Goal: Task Accomplishment & Management: Manage account settings

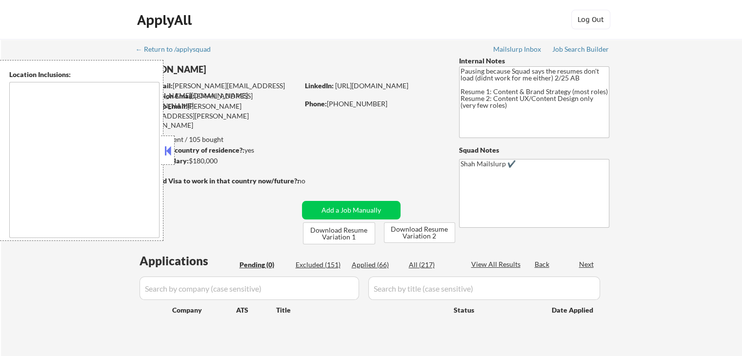
type textarea "[GEOGRAPHIC_DATA], [GEOGRAPHIC_DATA] [GEOGRAPHIC_DATA], [GEOGRAPHIC_DATA], [GEO…"
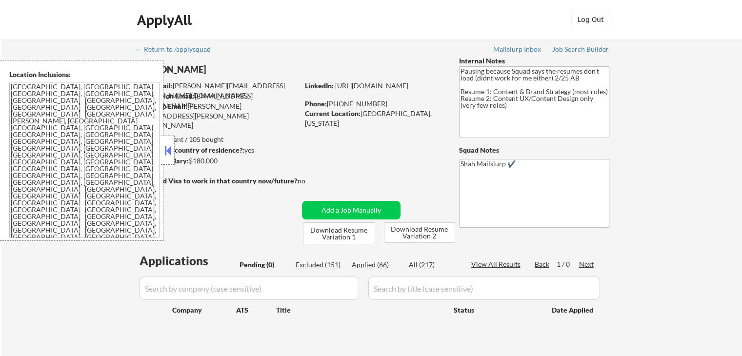
scroll to position [49, 0]
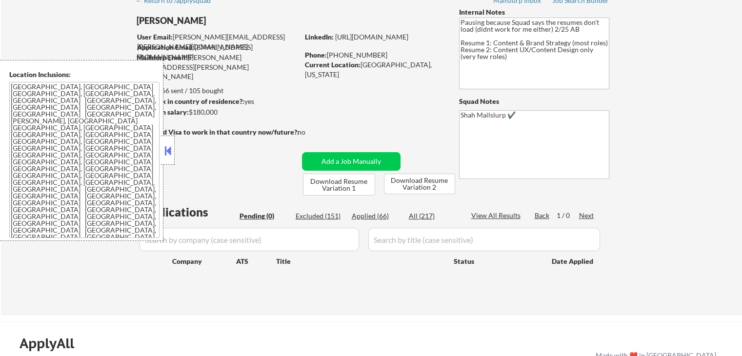
click at [168, 153] on button at bounding box center [167, 150] width 11 height 15
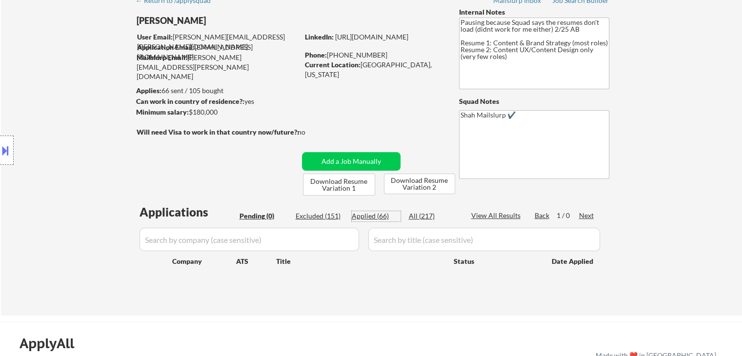
click at [362, 217] on div "Applied (66)" at bounding box center [376, 216] width 49 height 10
select select ""applied""
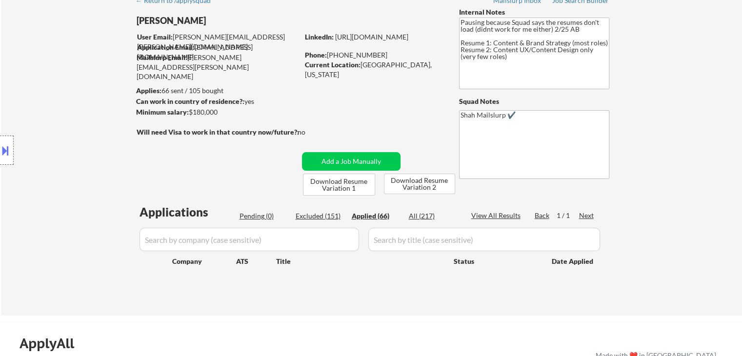
select select ""applied""
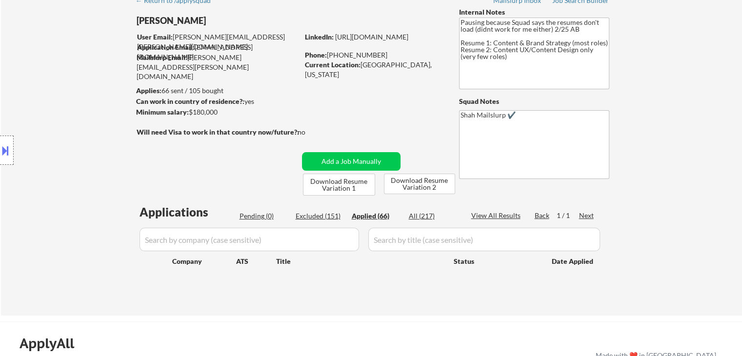
select select ""applied""
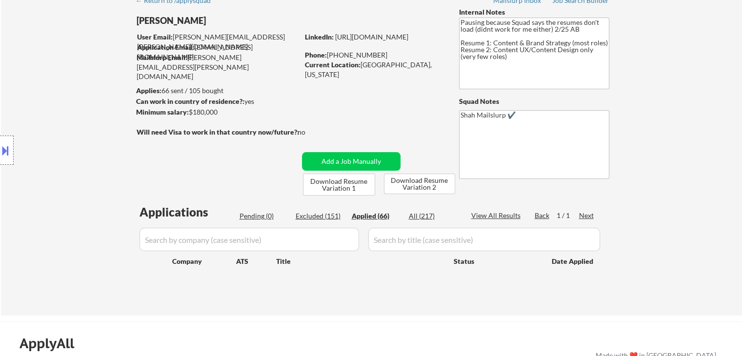
select select ""applied""
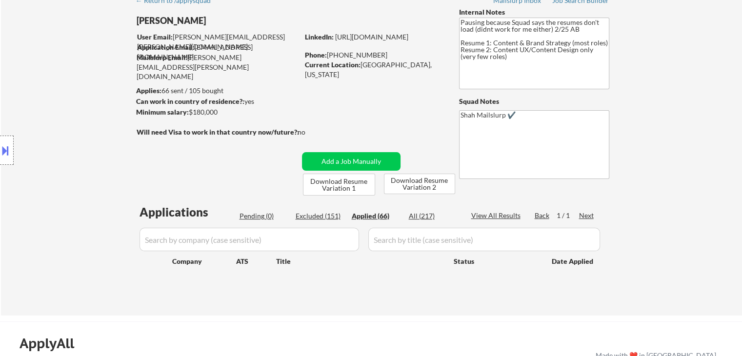
select select ""applied""
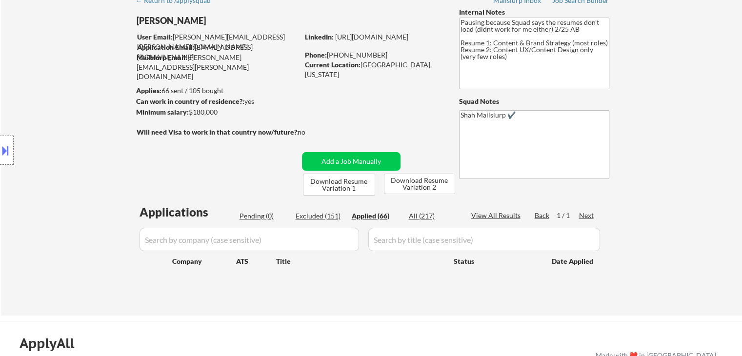
select select ""applied""
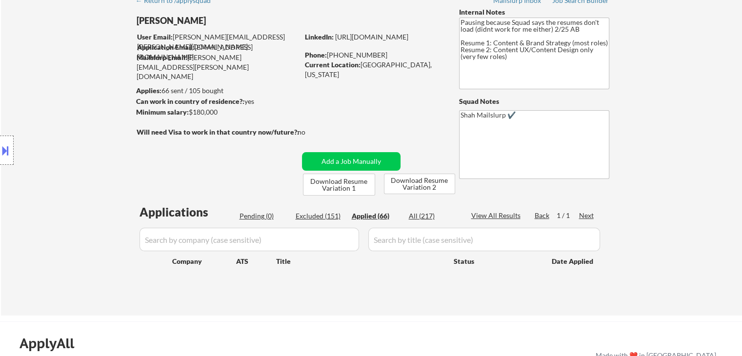
select select ""applied""
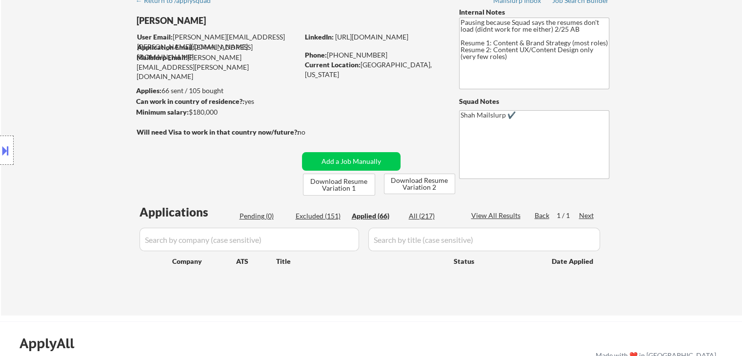
select select ""applied""
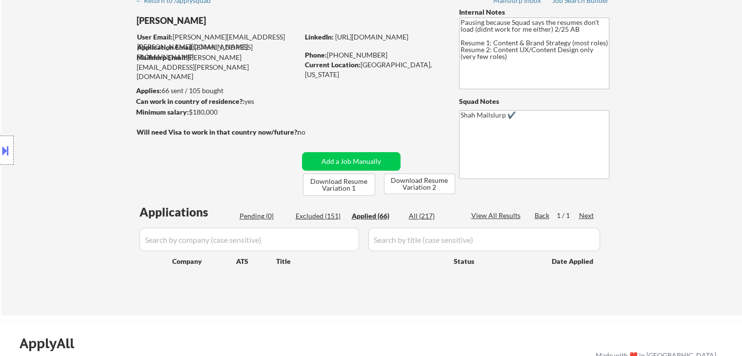
select select ""applied""
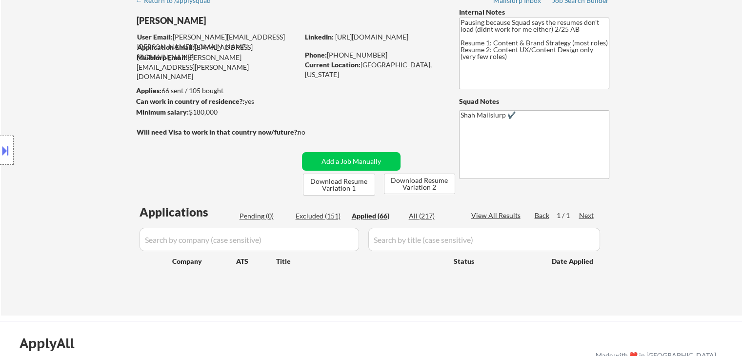
select select ""applied""
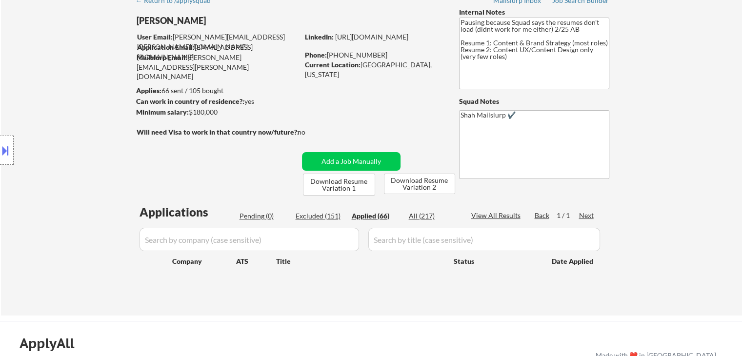
select select ""applied""
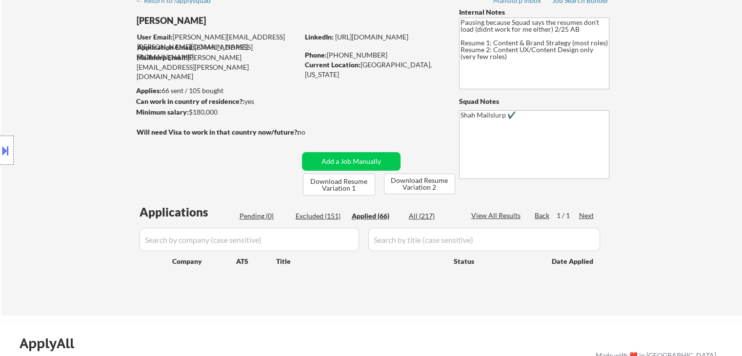
select select ""applied""
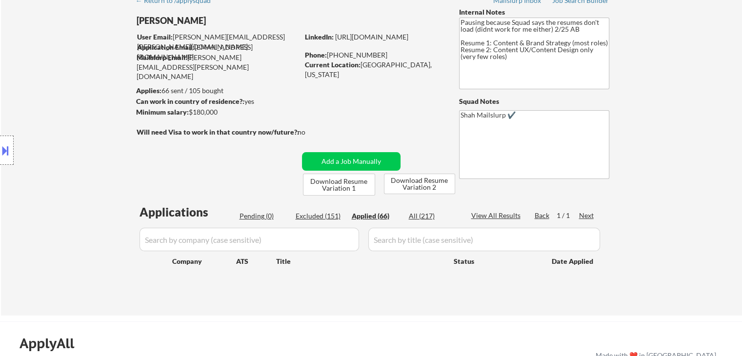
select select ""applied""
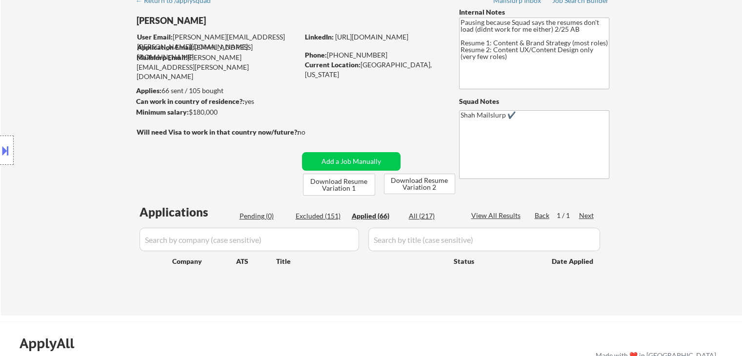
select select ""applied""
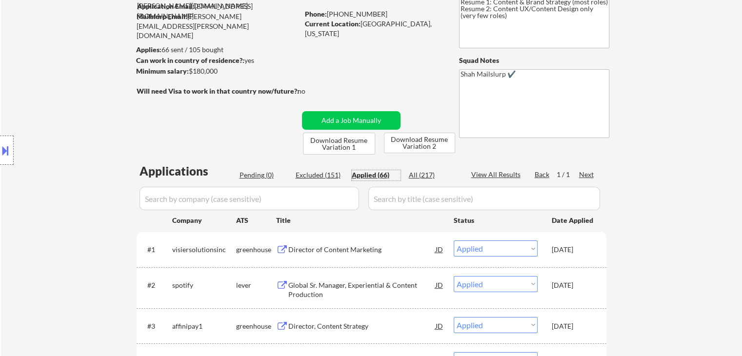
scroll to position [0, 0]
